Goal: Information Seeking & Learning: Learn about a topic

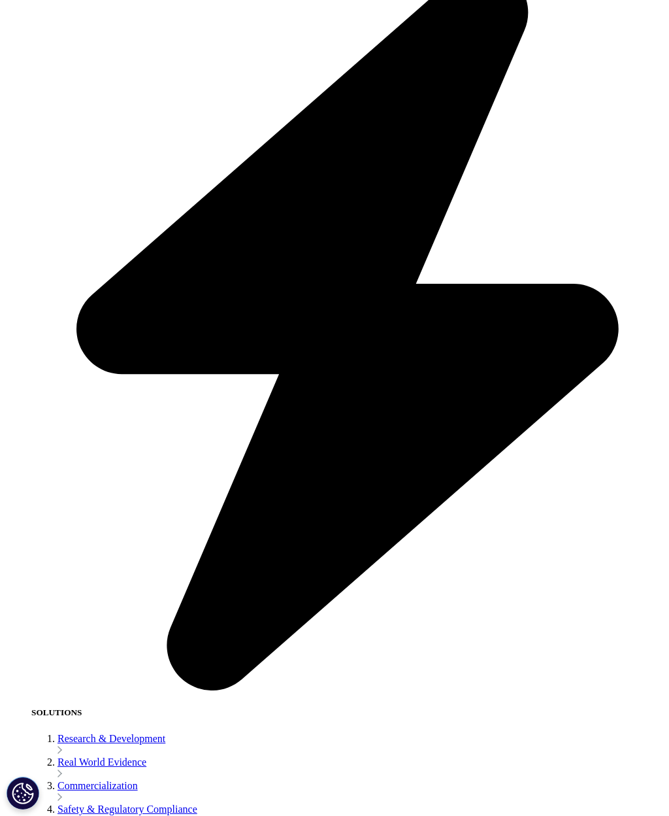
scroll to position [2901, 0]
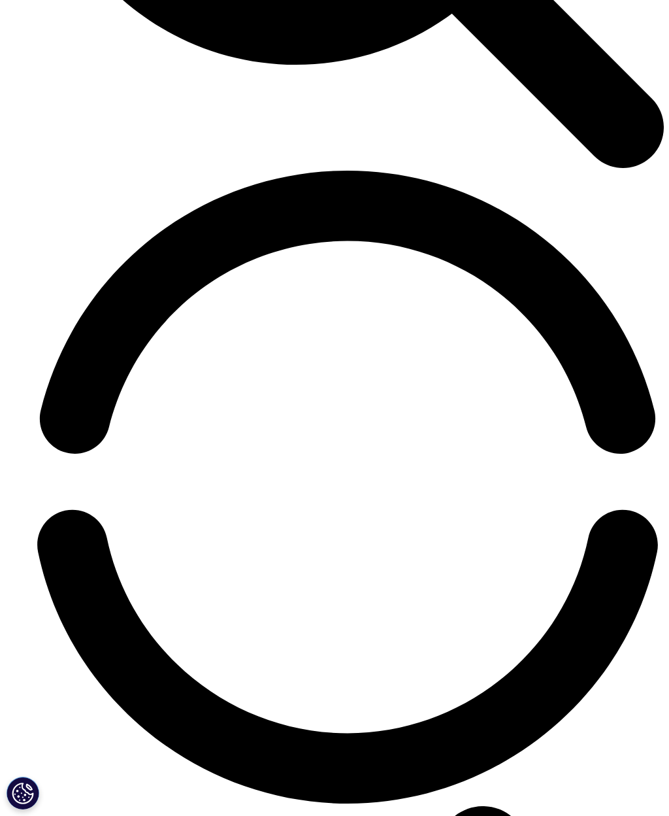
scroll to position [2141, 0]
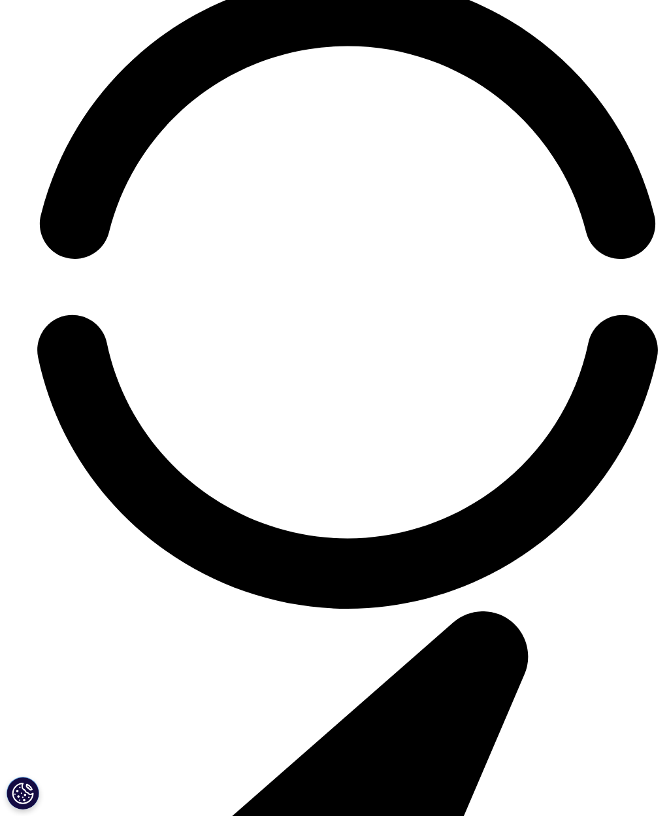
scroll to position [2431, 0]
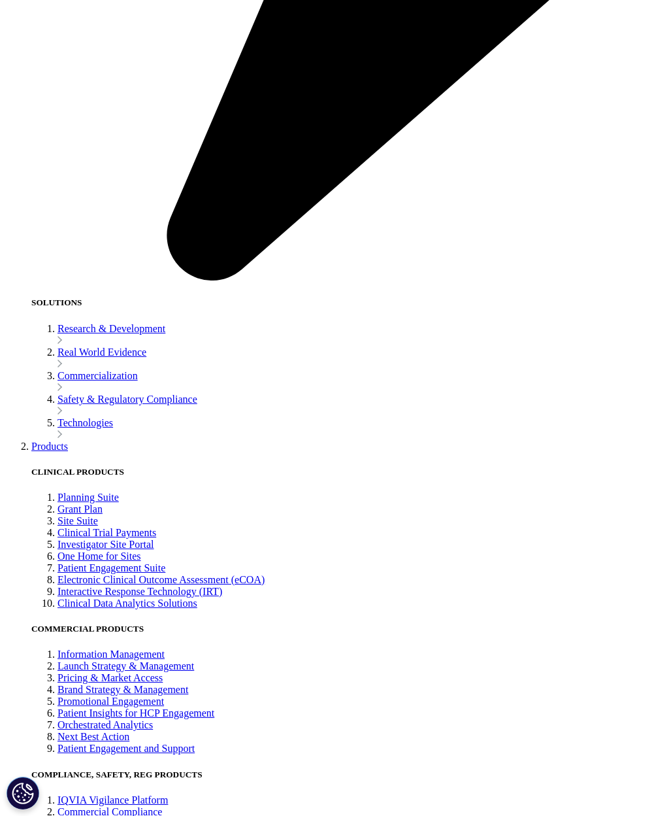
scroll to position [3400, 0]
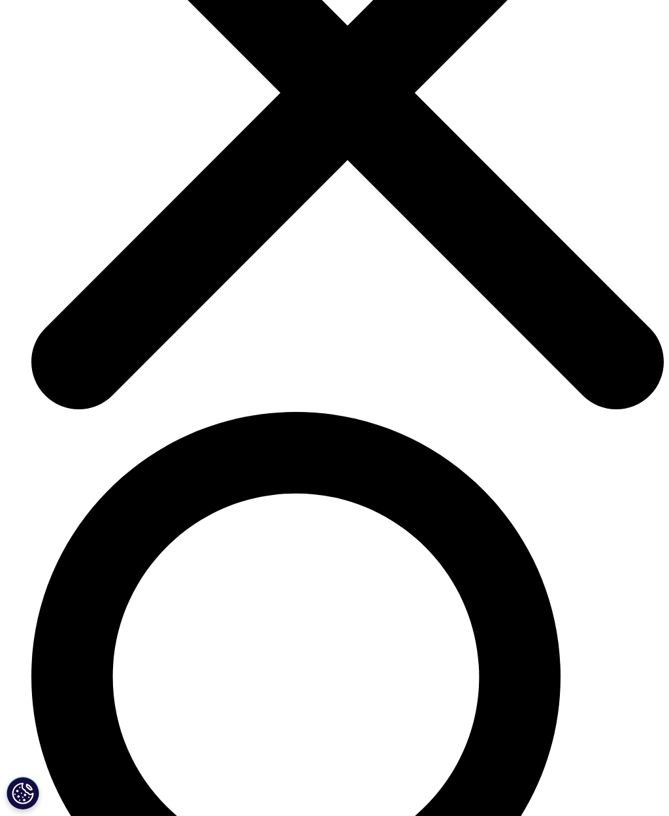
scroll to position [1233, 0]
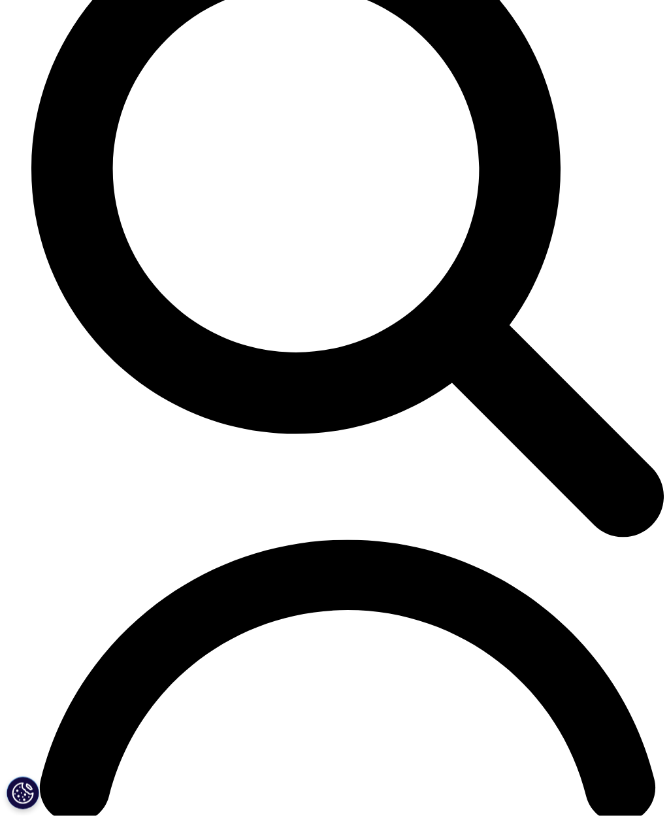
scroll to position [1771, 0]
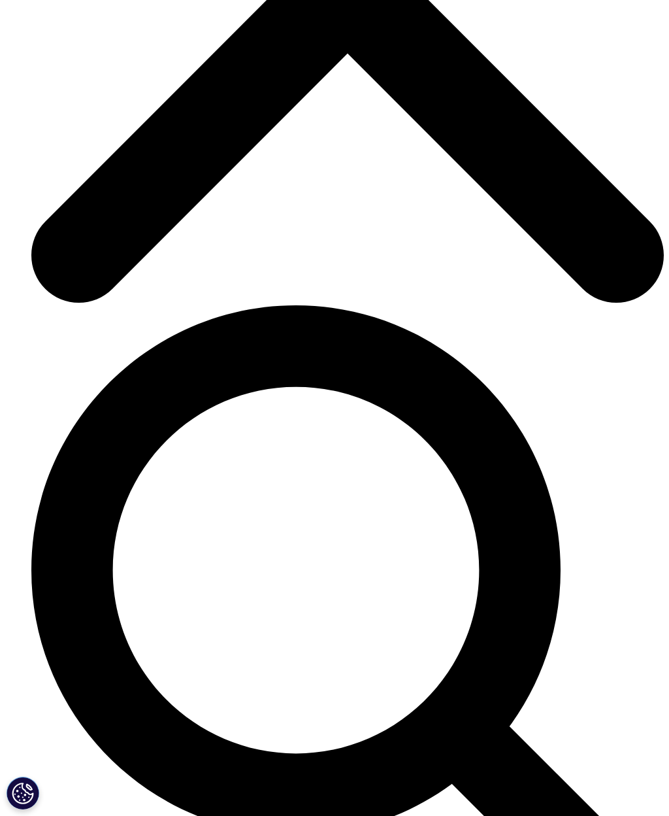
scroll to position [1241, 0]
